Goal: Task Accomplishment & Management: Manage account settings

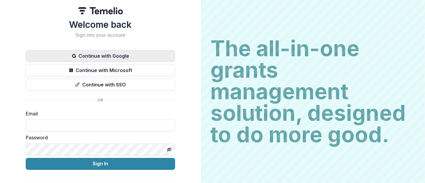
click at [113, 54] on button "Continue with Google" at bounding box center [101, 56] width 150 height 12
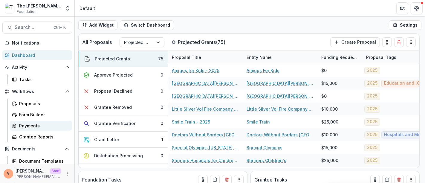
click at [31, 128] on div "Payments" at bounding box center [43, 126] width 48 height 6
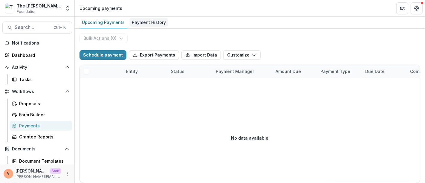
click at [149, 21] on div "Payment History" at bounding box center [149, 22] width 39 height 9
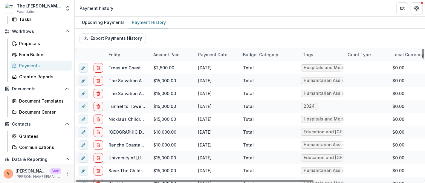
scroll to position [66, 0]
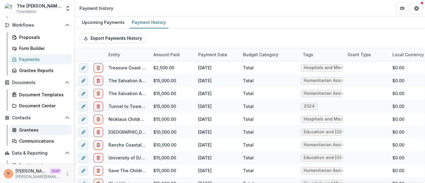
click at [30, 129] on div "Grantees" at bounding box center [43, 130] width 48 height 6
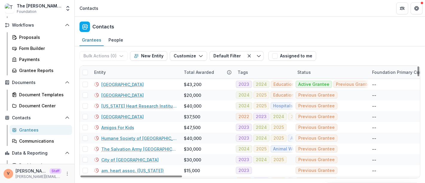
click at [122, 72] on div "Entity" at bounding box center [136, 72] width 90 height 13
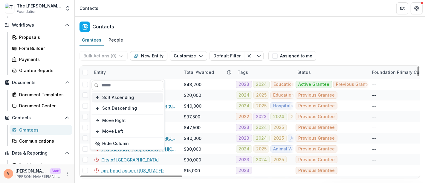
click at [115, 98] on span "Sort Ascending" at bounding box center [118, 97] width 32 height 5
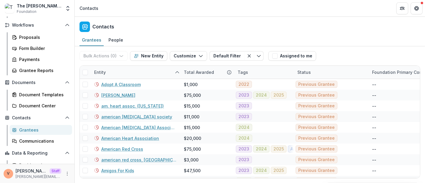
click at [209, 19] on div "Contacts" at bounding box center [250, 26] width 351 height 18
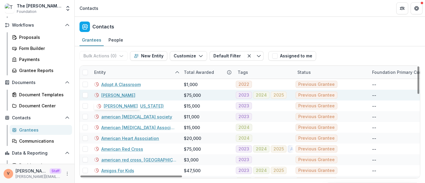
click at [117, 95] on link "[PERSON_NAME]" at bounding box center [118, 95] width 34 height 6
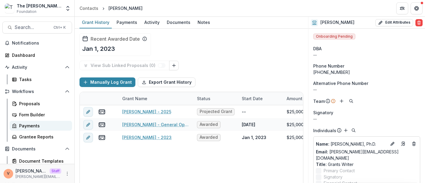
scroll to position [66, 0]
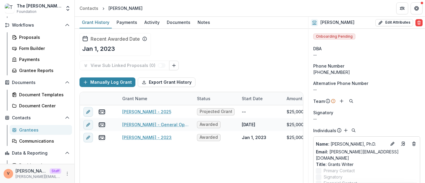
click at [35, 127] on div "Grantees" at bounding box center [43, 130] width 48 height 6
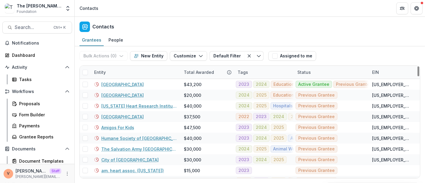
click at [124, 70] on div "Entity" at bounding box center [136, 72] width 90 height 13
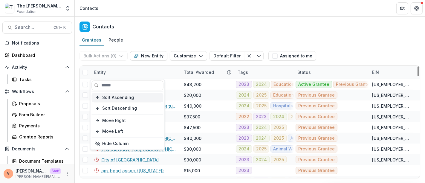
click at [120, 97] on span "Sort Ascending" at bounding box center [118, 97] width 32 height 5
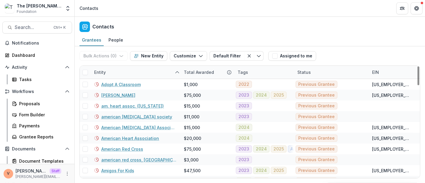
click at [195, 28] on div "Contacts" at bounding box center [250, 26] width 351 height 18
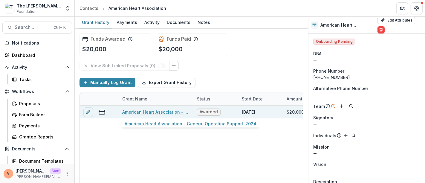
click at [161, 112] on link "American Heart Association - General Operating Support-2024" at bounding box center [156, 112] width 68 height 6
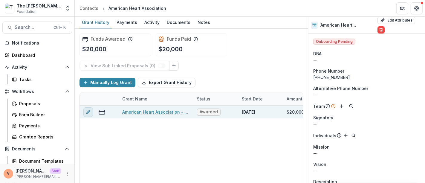
click at [88, 112] on line "edit" at bounding box center [88, 112] width 1 height 1
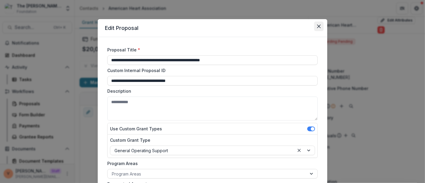
click at [318, 26] on icon "Close" at bounding box center [319, 27] width 4 height 4
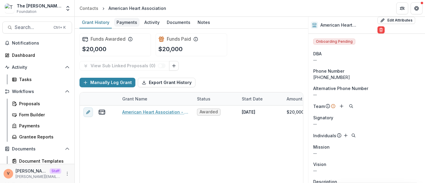
click at [128, 22] on div "Payments" at bounding box center [126, 22] width 25 height 9
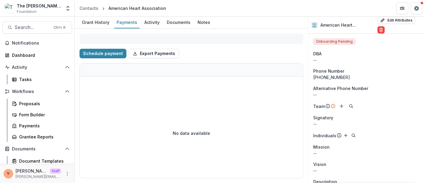
select select "****"
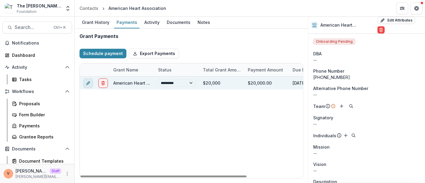
click at [88, 83] on icon "edit" at bounding box center [88, 83] width 5 height 5
select select
select select "****"
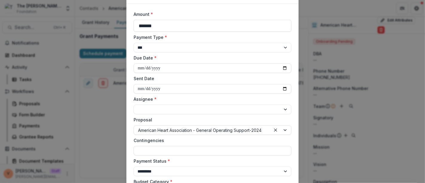
scroll to position [66, 0]
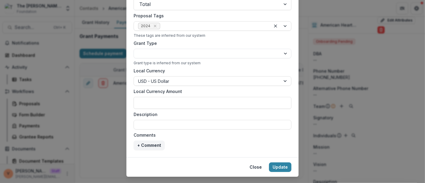
select select "****"
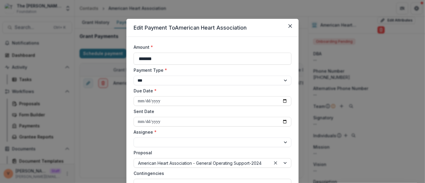
scroll to position [0, 0]
select select "****"
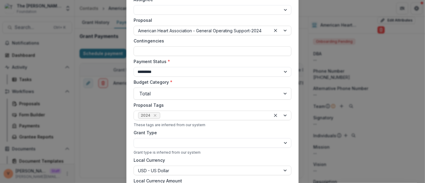
scroll to position [166, 0]
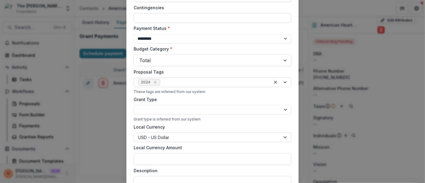
select select "****"
